Goal: Task Accomplishment & Management: Manage account settings

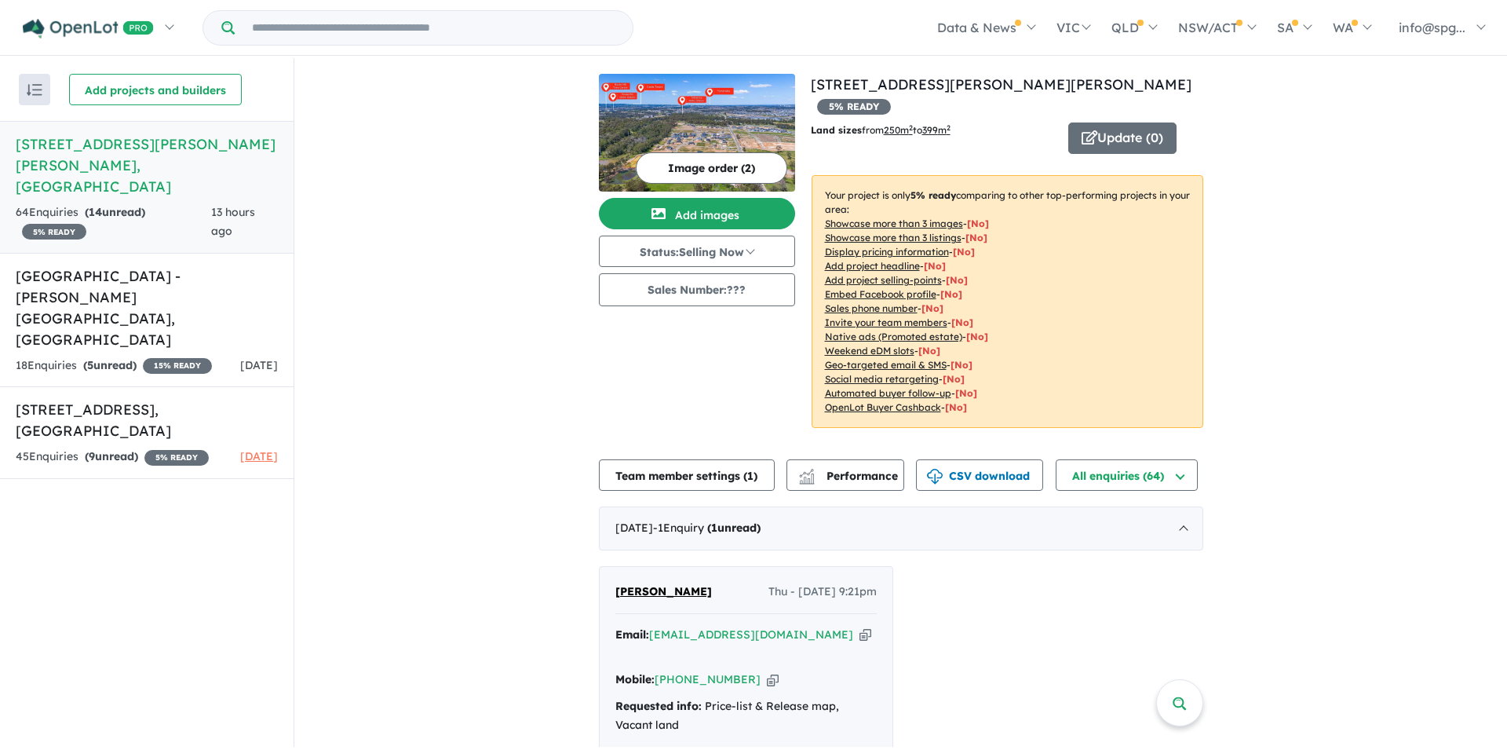
click at [151, 142] on h5 "[STREET_ADDRESS][PERSON_NAME][PERSON_NAME]" at bounding box center [147, 165] width 262 height 64
click at [150, 203] on div "64 Enquir ies ( 14 unread) 5 % READY" at bounding box center [113, 222] width 195 height 38
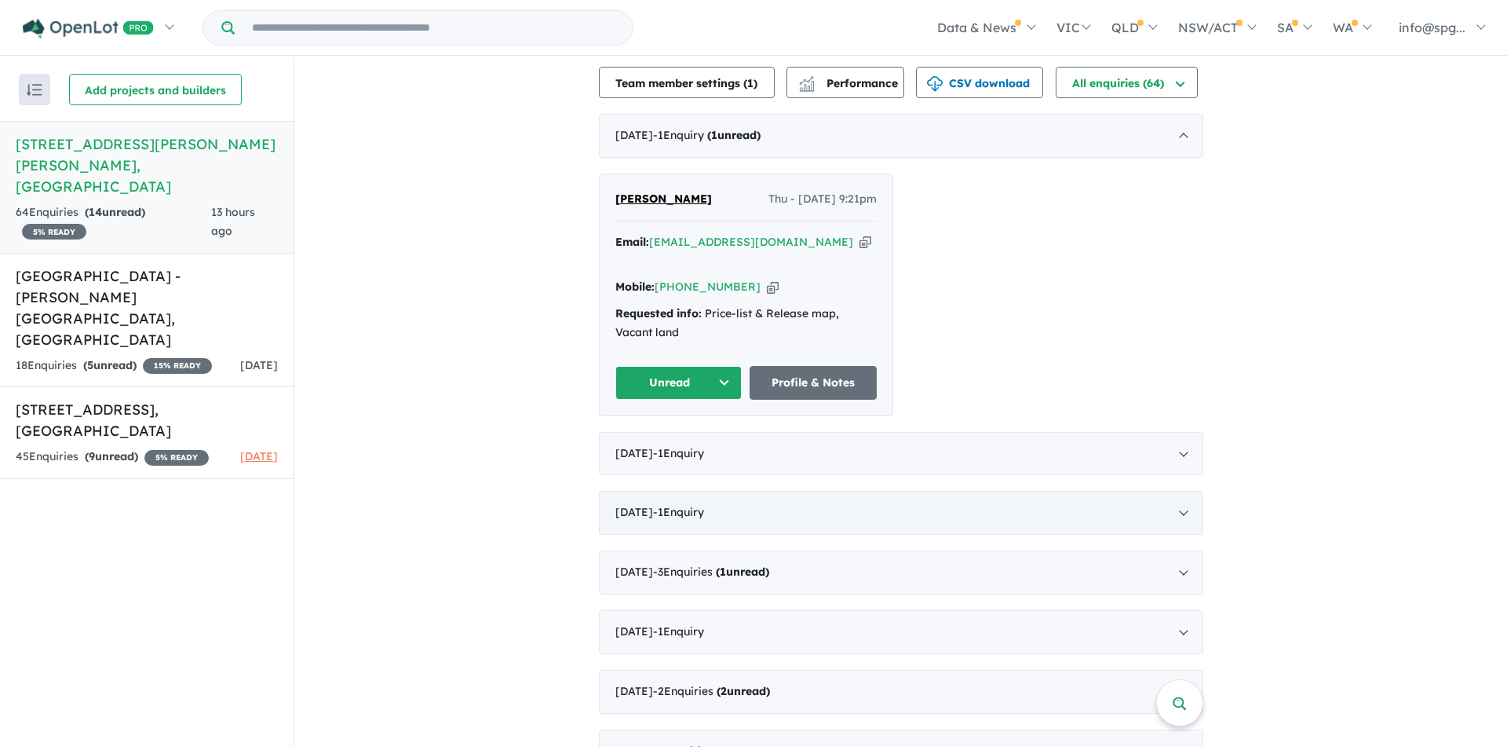
scroll to position [471, 0]
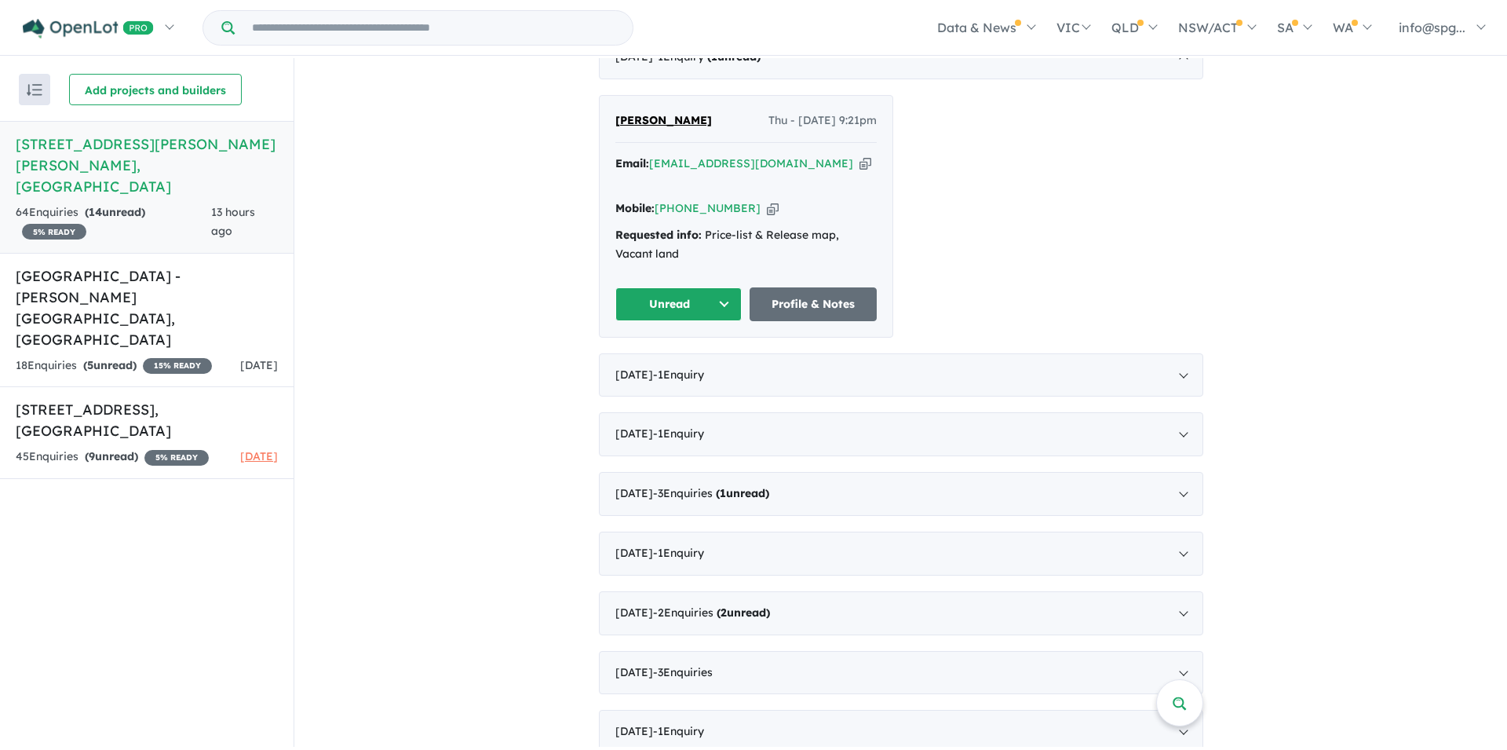
click at [701, 312] on button "Unread" at bounding box center [678, 304] width 127 height 34
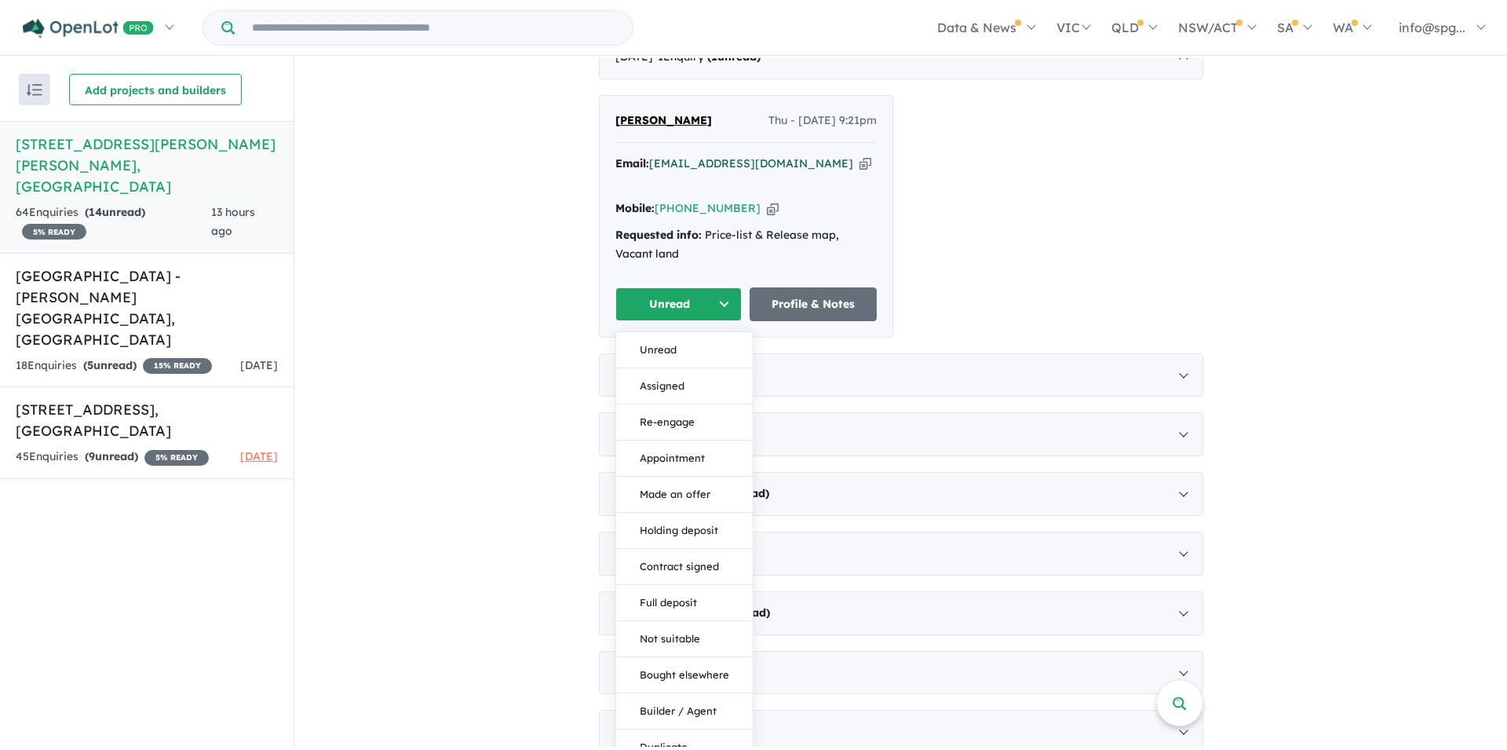
click at [737, 157] on a%20160%20Tallawong%20Road%20-%20Rouse%20Hill"] "[EMAIL_ADDRESS][DOMAIN_NAME]" at bounding box center [751, 163] width 204 height 14
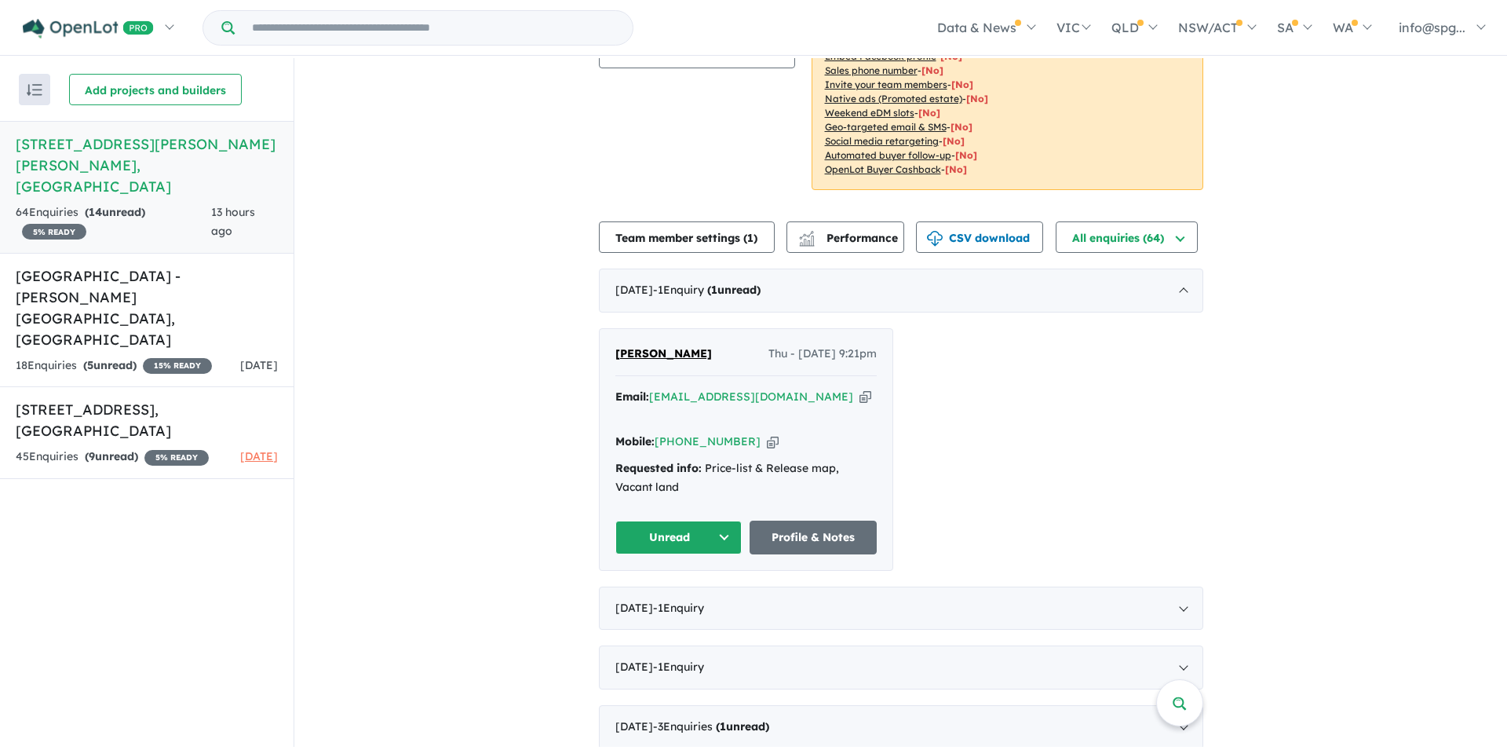
scroll to position [314, 0]
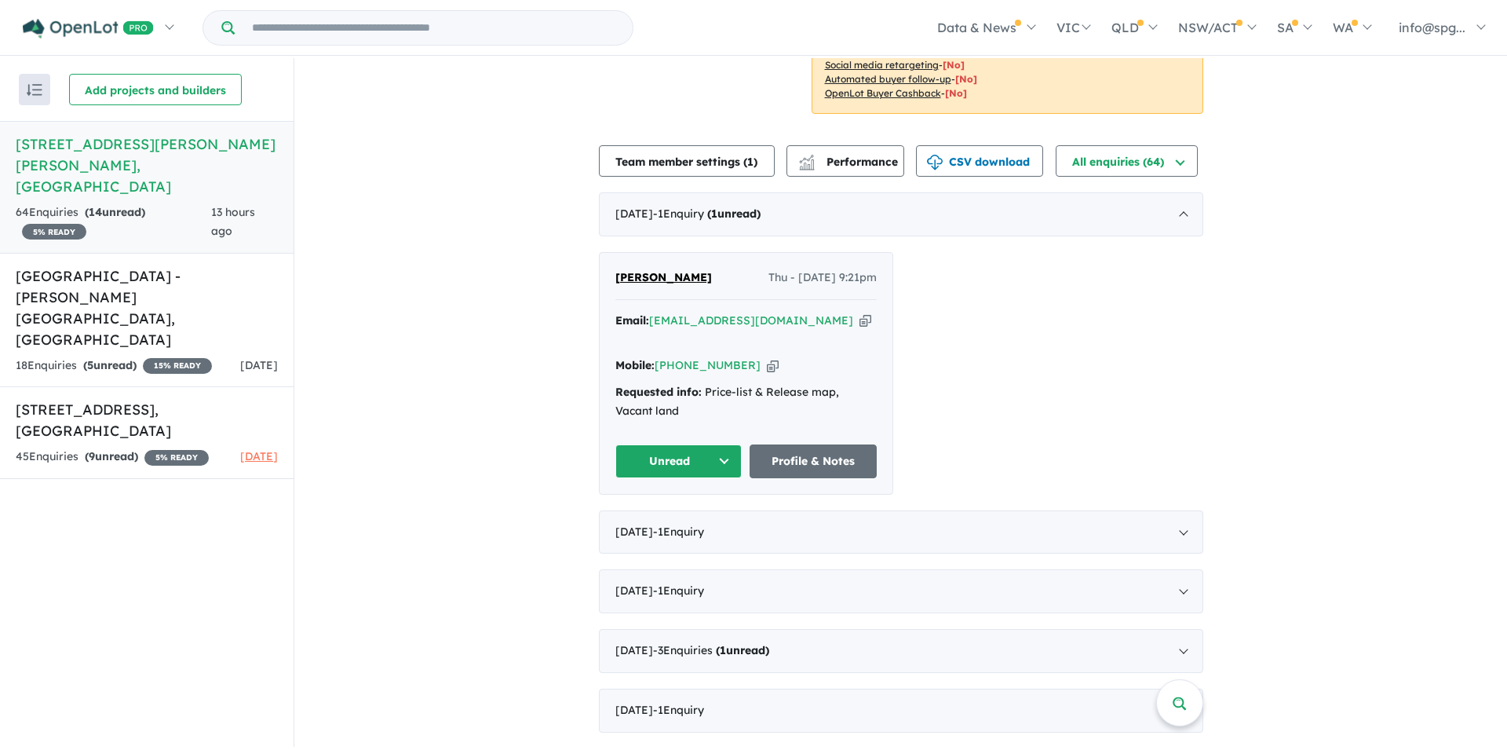
click at [704, 473] on button "Unread" at bounding box center [678, 461] width 127 height 34
click at [691, 544] on button "Assigned" at bounding box center [684, 543] width 137 height 36
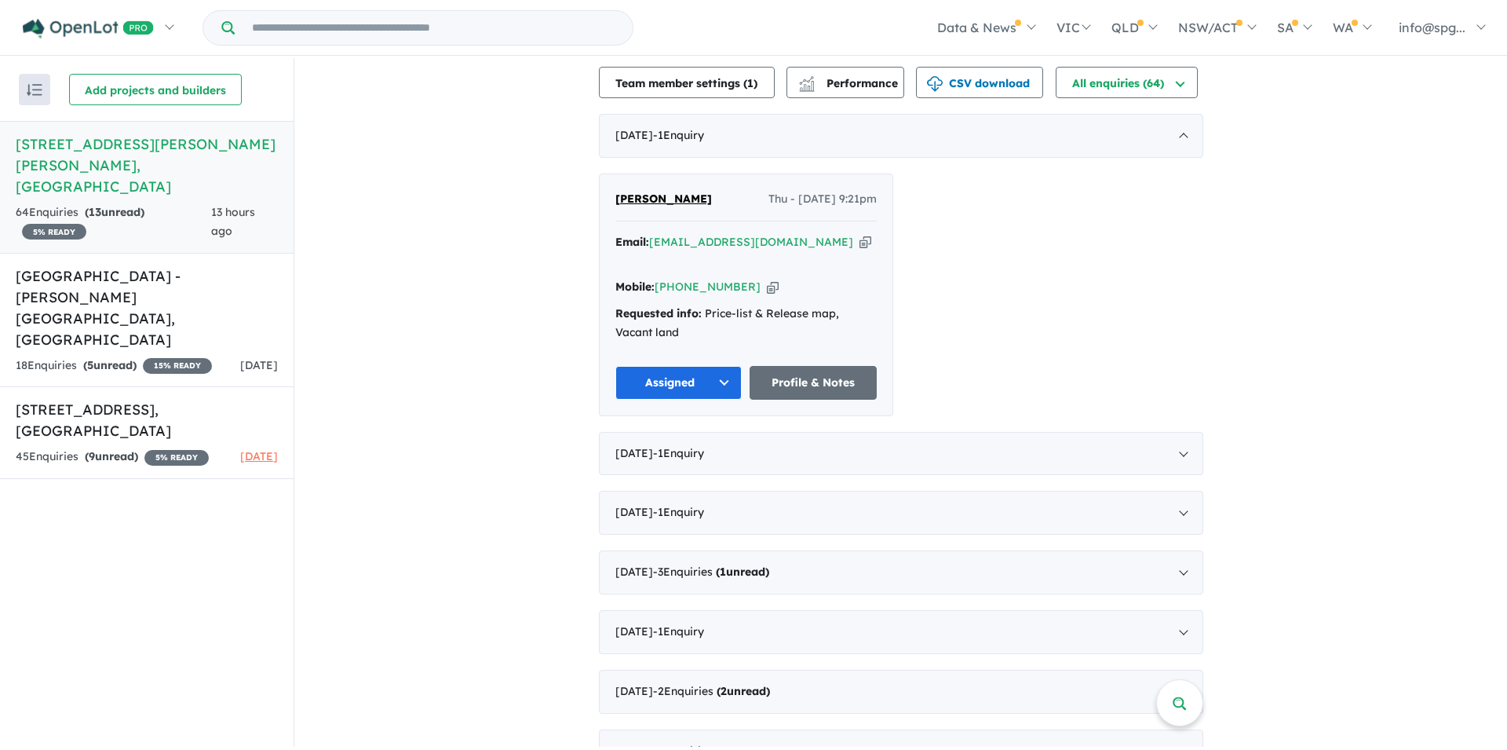
click at [691, 192] on span "[PERSON_NAME]" at bounding box center [663, 199] width 97 height 14
